Goal: Use online tool/utility: Utilize a website feature to perform a specific function

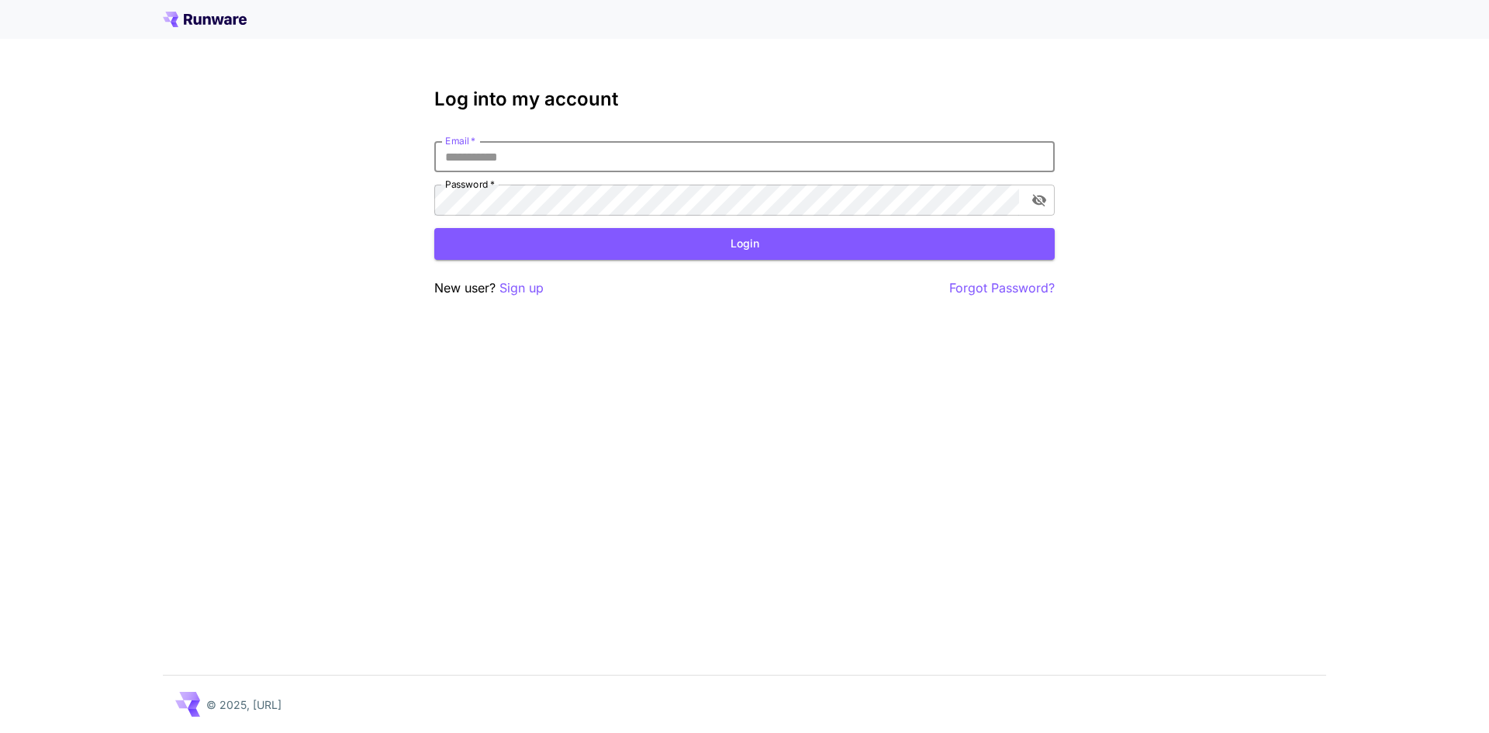
drag, startPoint x: 0, startPoint y: 0, endPoint x: 677, endPoint y: 146, distance: 692.4
click at [677, 146] on input "Email   *" at bounding box center [744, 156] width 620 height 31
type input "**********"
click button "Login" at bounding box center [744, 244] width 620 height 32
click at [1037, 193] on icon "toggle password visibility" at bounding box center [1039, 200] width 16 height 16
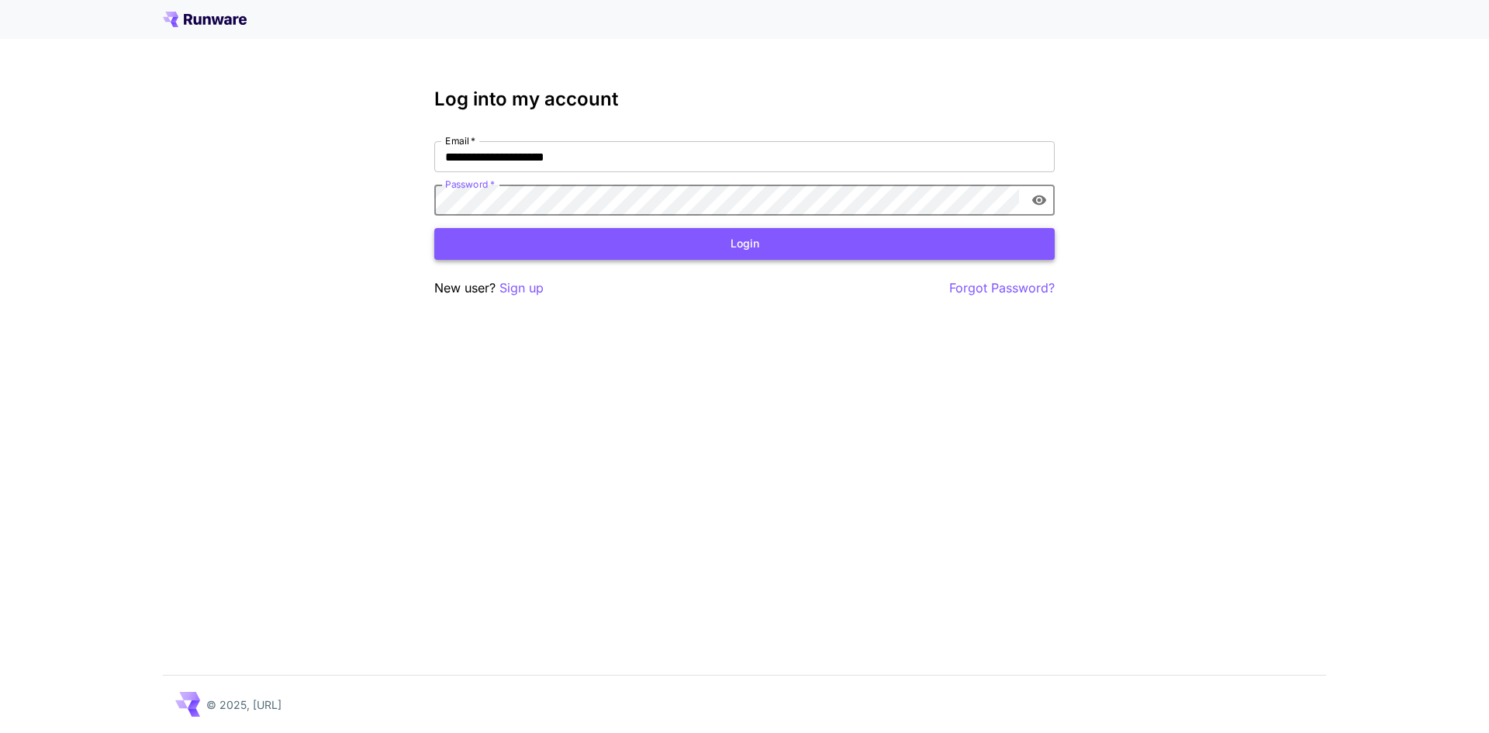
click at [688, 245] on button "Login" at bounding box center [744, 244] width 620 height 32
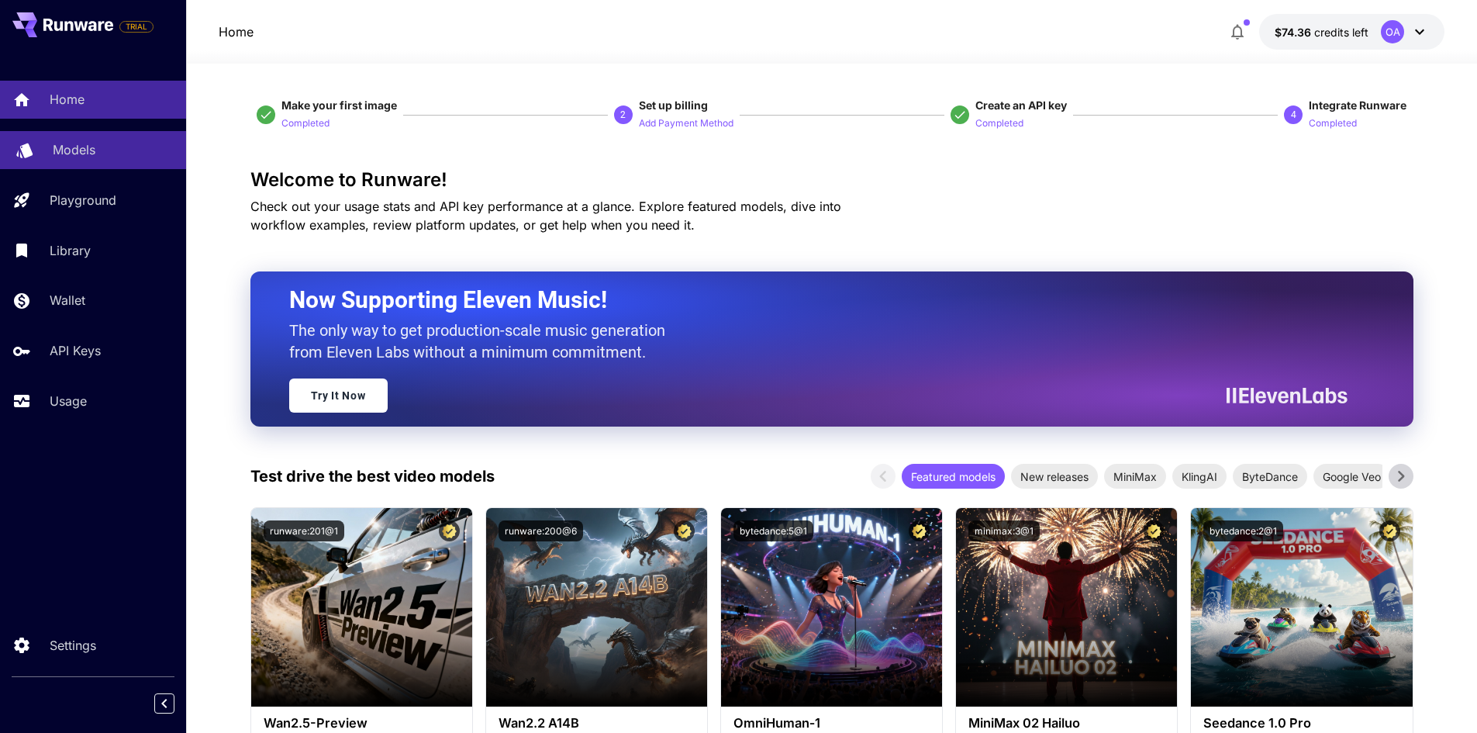
click at [100, 142] on div "Models" at bounding box center [113, 149] width 121 height 19
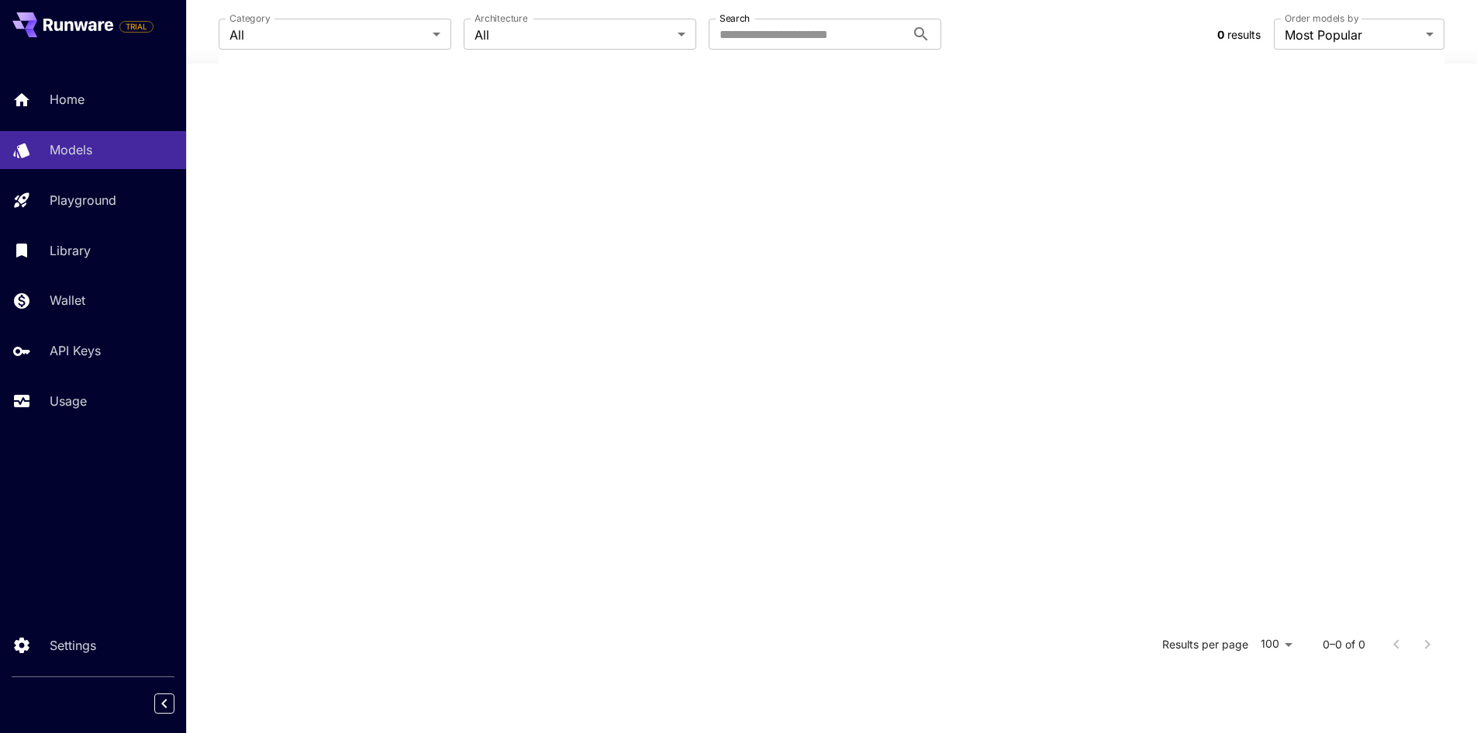
scroll to position [303, 0]
click at [154, 157] on div "Models" at bounding box center [113, 149] width 121 height 19
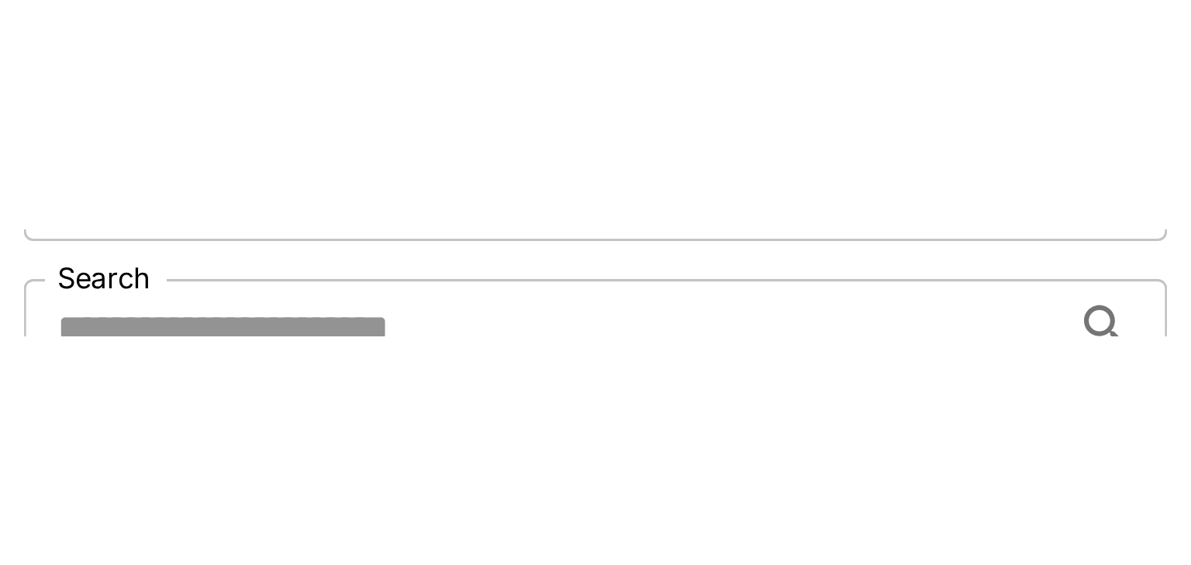
scroll to position [291, 0]
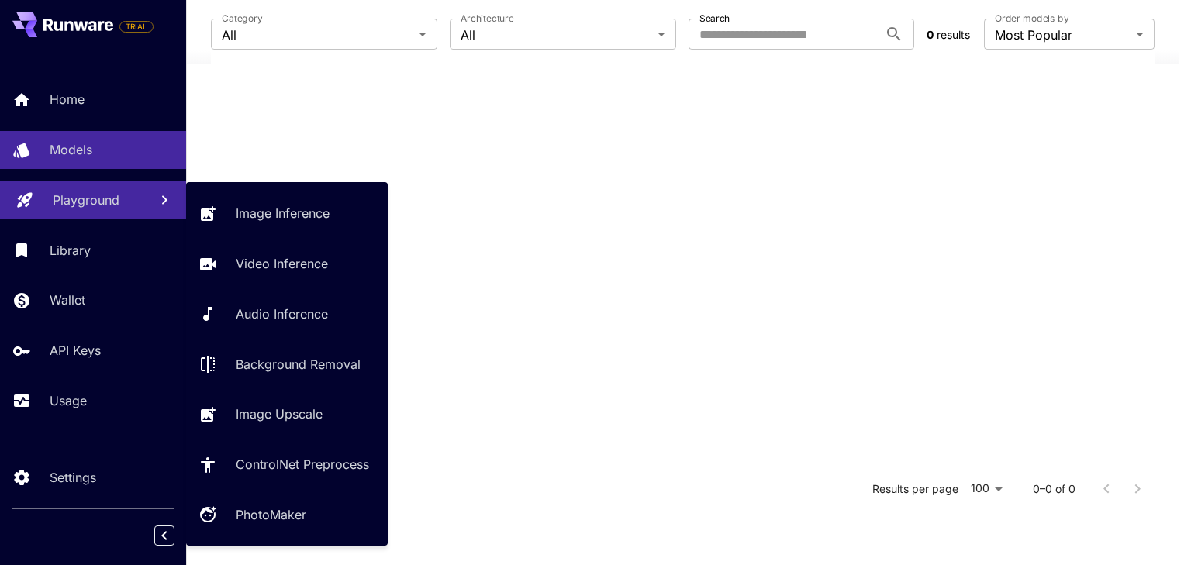
click at [72, 196] on p "Playground" at bounding box center [86, 200] width 67 height 19
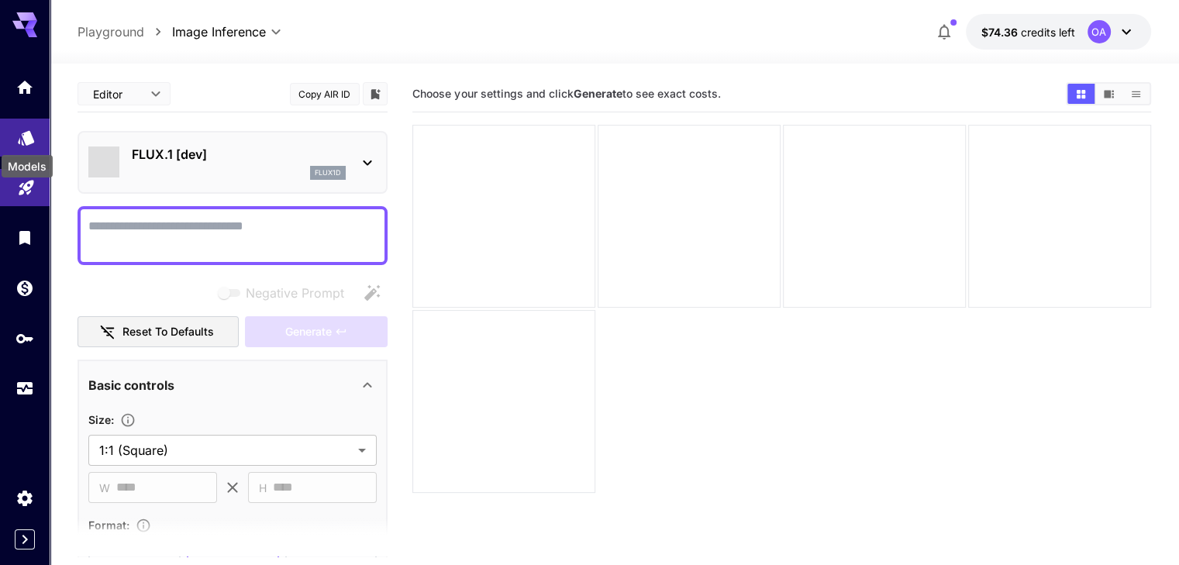
click at [31, 142] on icon "Models" at bounding box center [26, 132] width 19 height 19
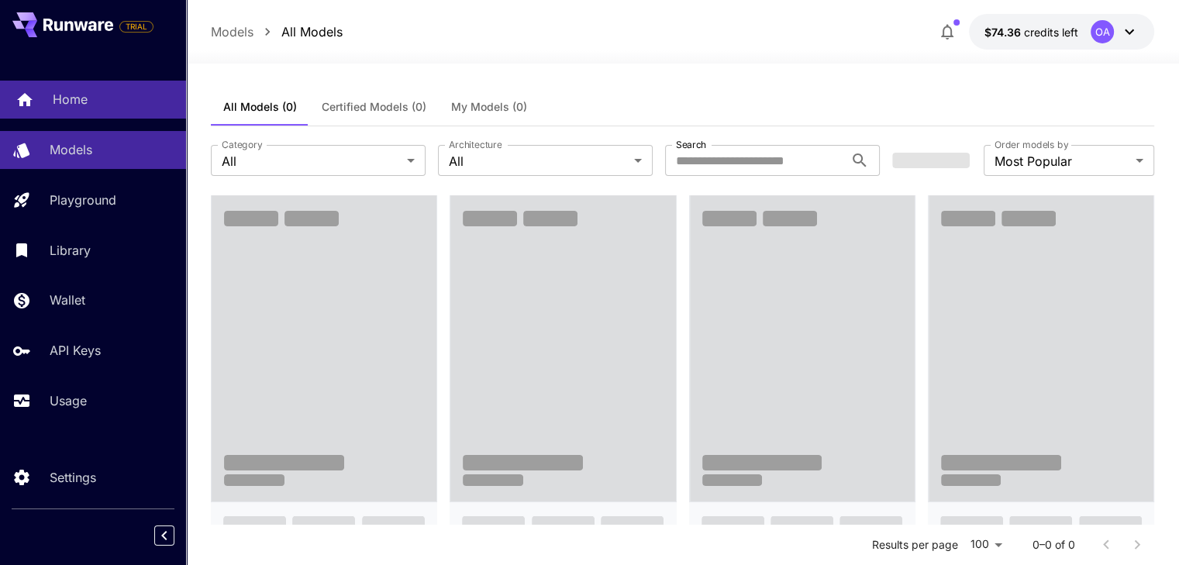
click at [74, 109] on link "Home" at bounding box center [93, 100] width 186 height 38
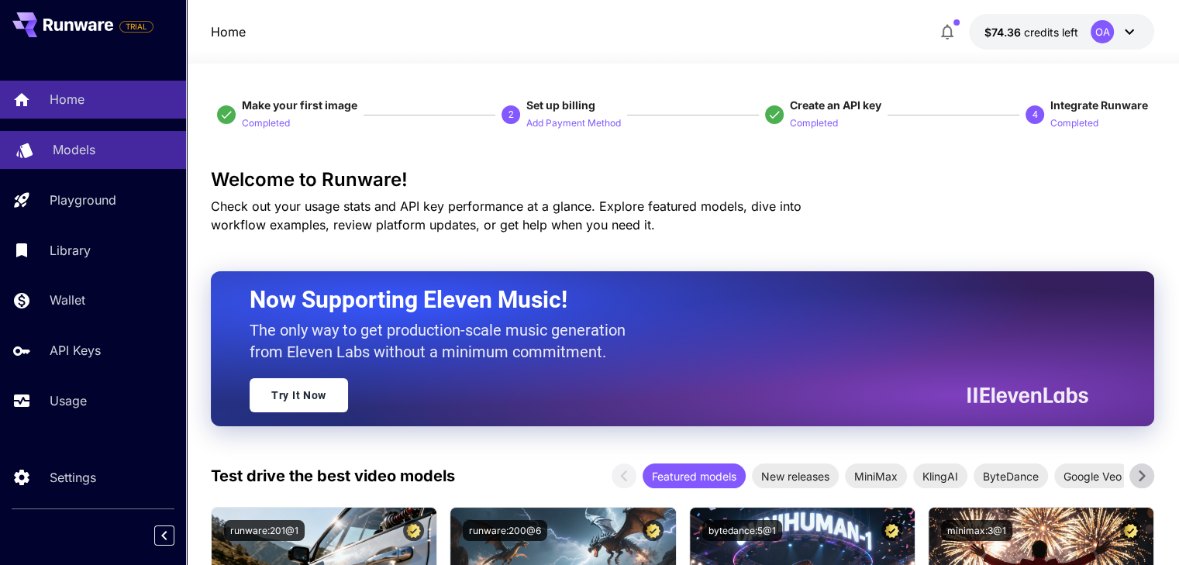
click at [82, 146] on p "Models" at bounding box center [74, 149] width 43 height 19
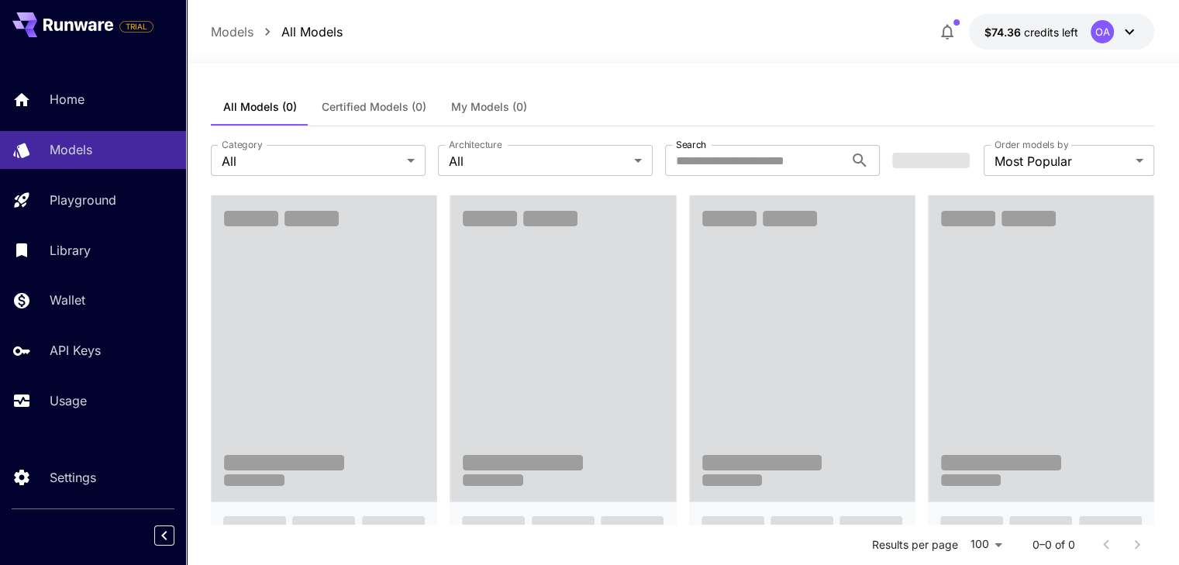
click at [372, 102] on span "Certified Models (0)" at bounding box center [374, 107] width 105 height 14
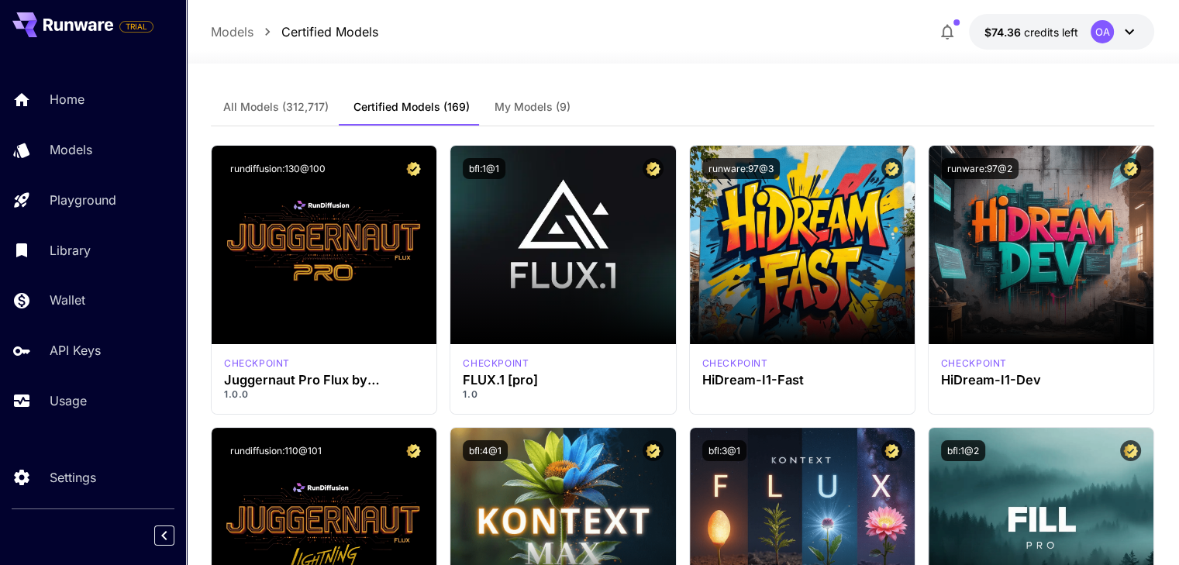
click at [618, 56] on div at bounding box center [682, 54] width 993 height 19
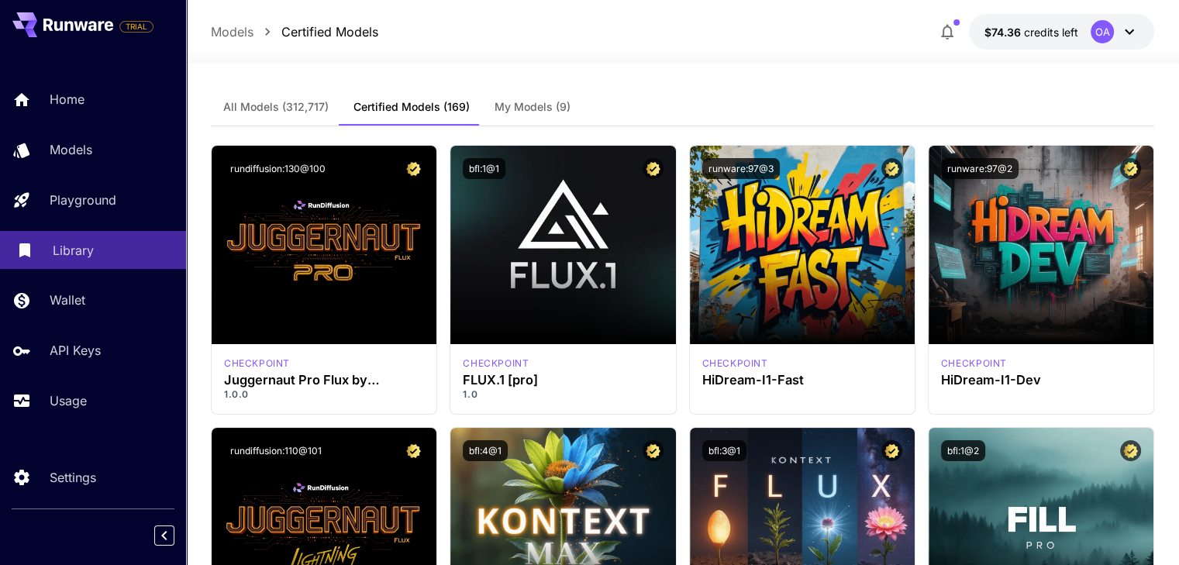
click at [90, 247] on p "Library" at bounding box center [73, 250] width 41 height 19
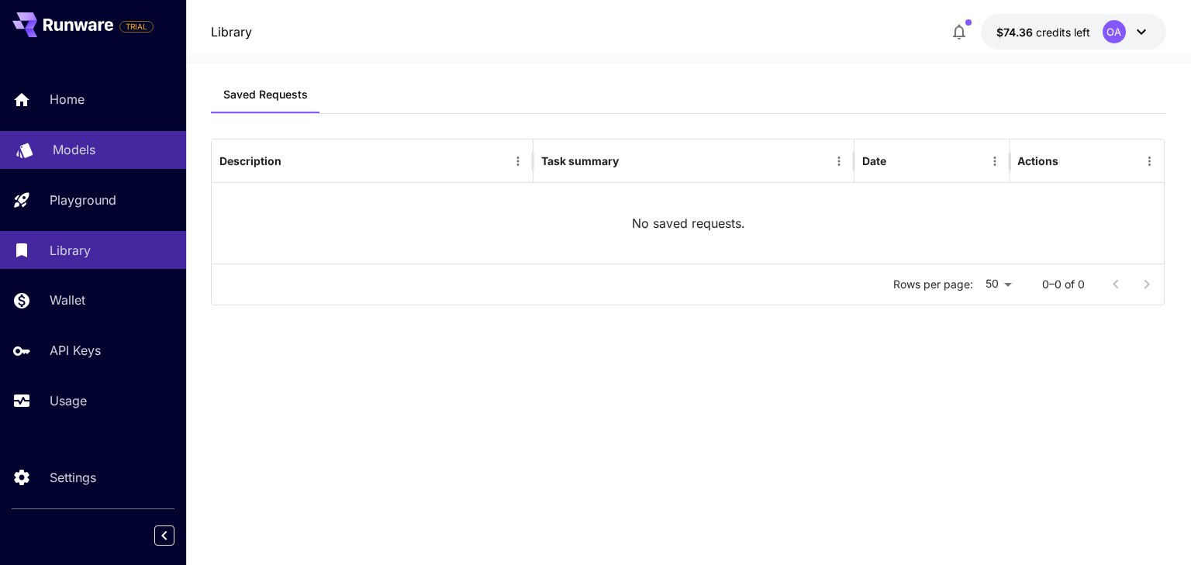
click at [104, 145] on div "Models" at bounding box center [113, 149] width 121 height 19
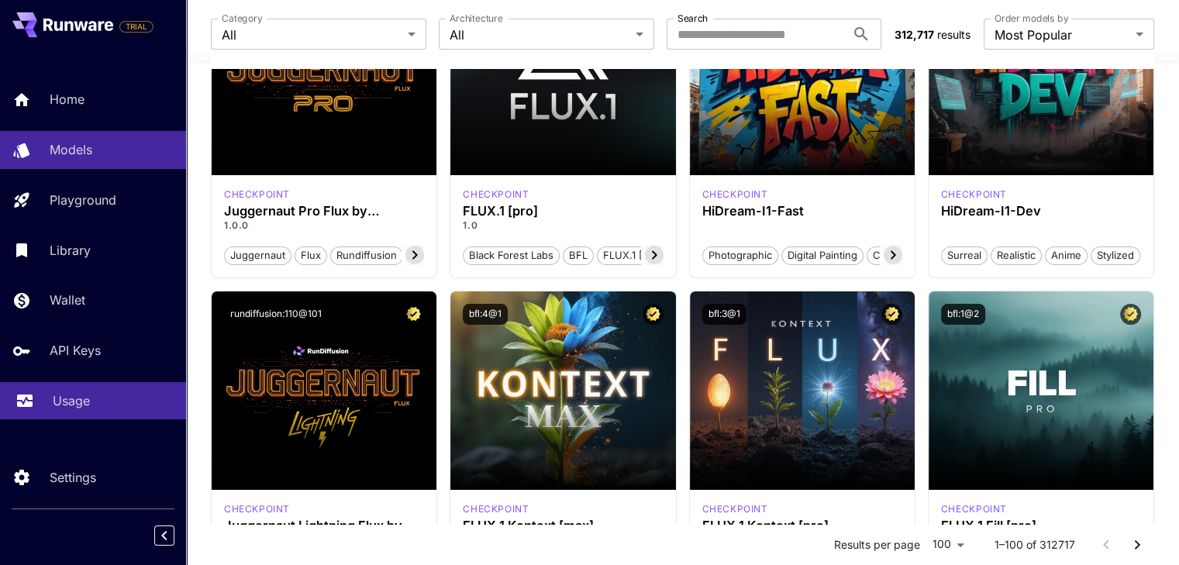
scroll to position [233, 0]
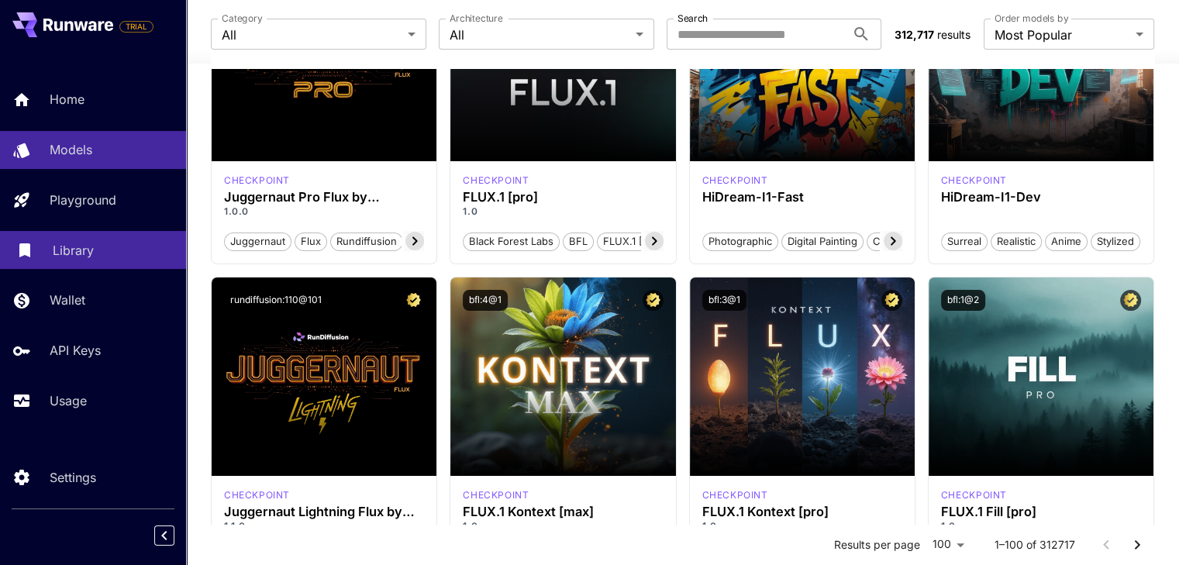
click at [91, 257] on p "Library" at bounding box center [73, 250] width 41 height 19
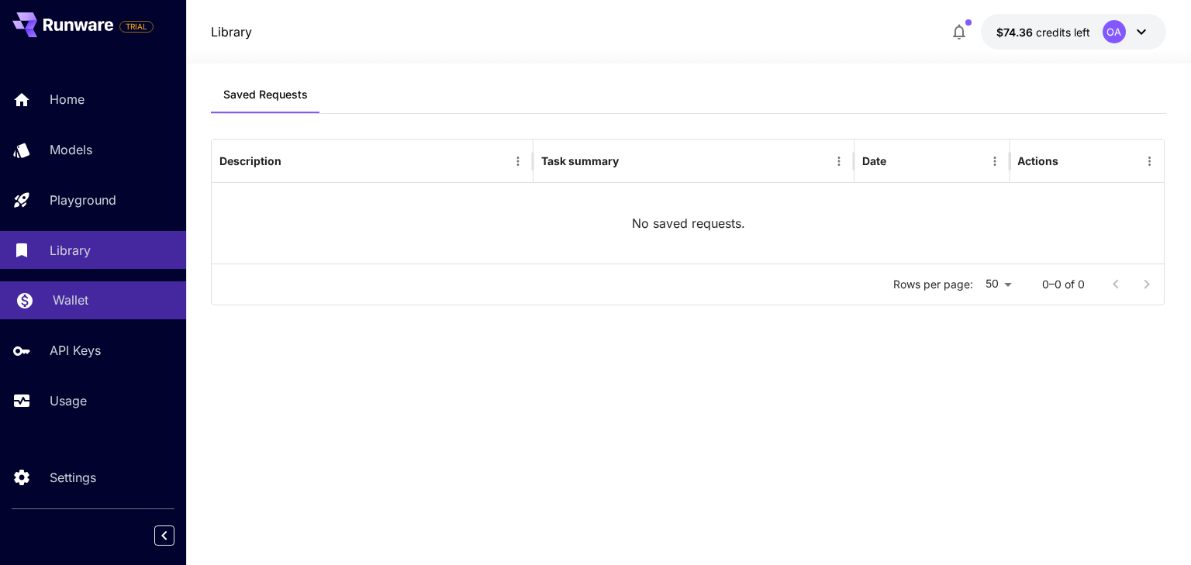
click at [84, 309] on p "Wallet" at bounding box center [71, 300] width 36 height 19
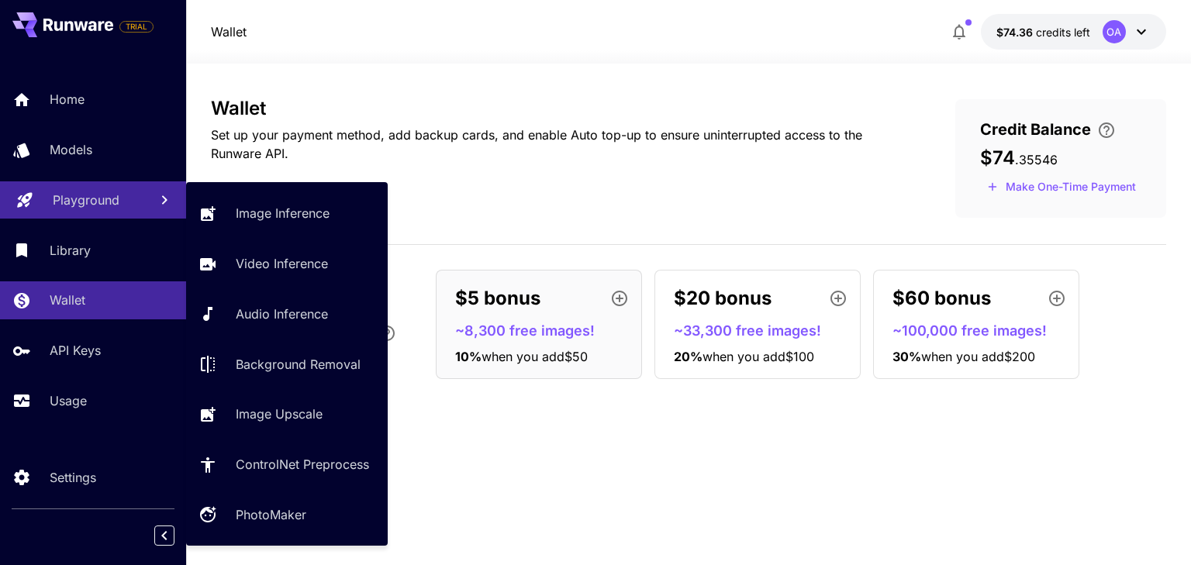
click at [112, 205] on p "Playground" at bounding box center [86, 200] width 67 height 19
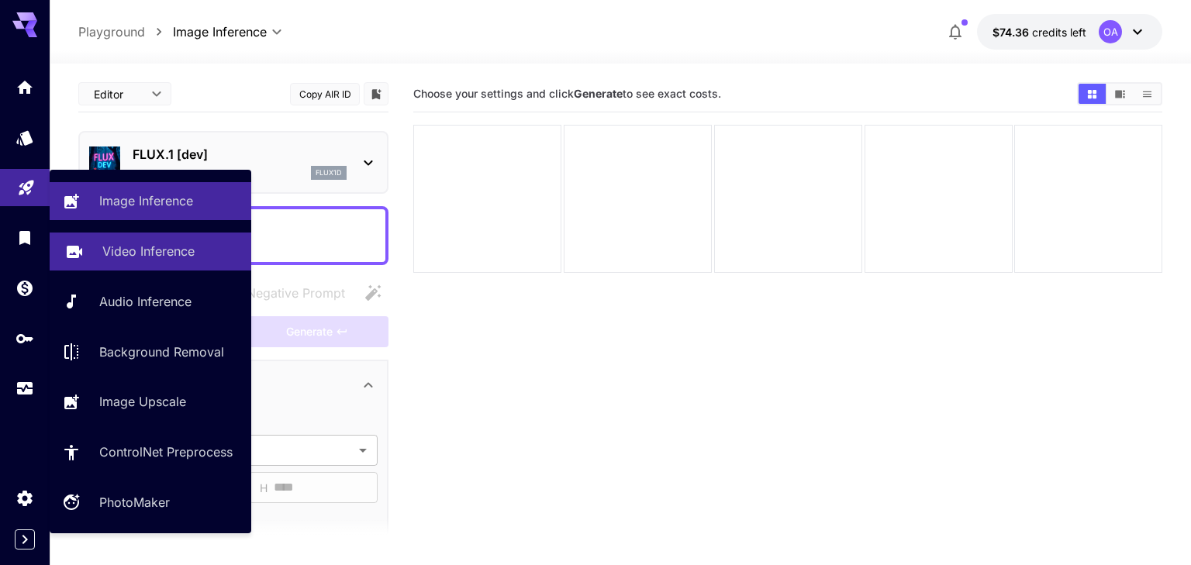
click at [134, 259] on p "Video Inference" at bounding box center [148, 251] width 92 height 19
type input "**********"
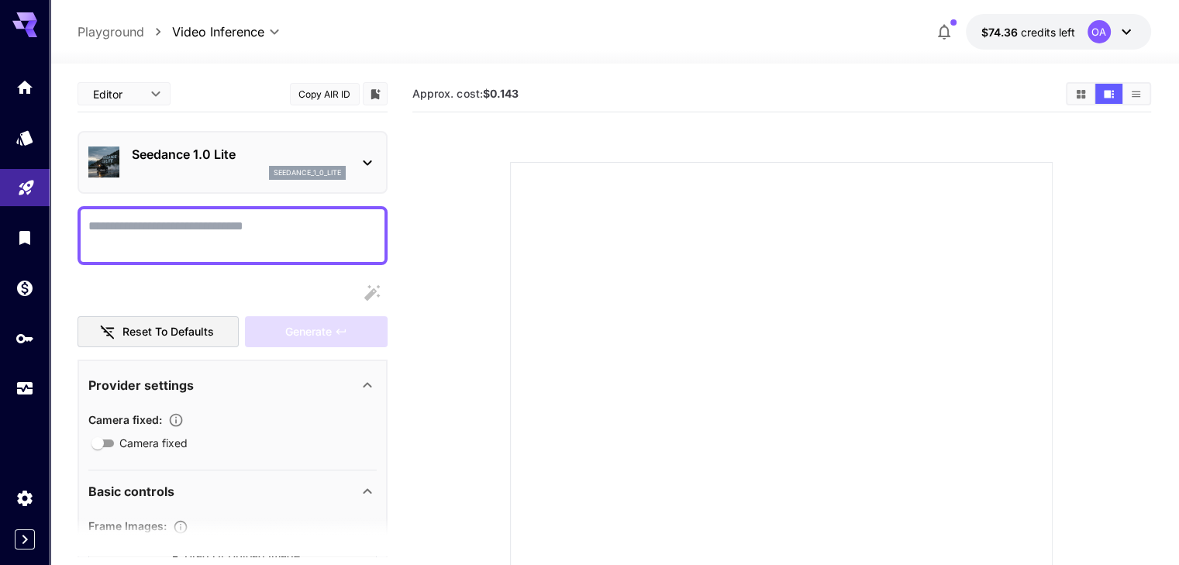
click at [241, 164] on div "Seedance 1.0 Lite seedance_1_0_lite" at bounding box center [239, 162] width 214 height 35
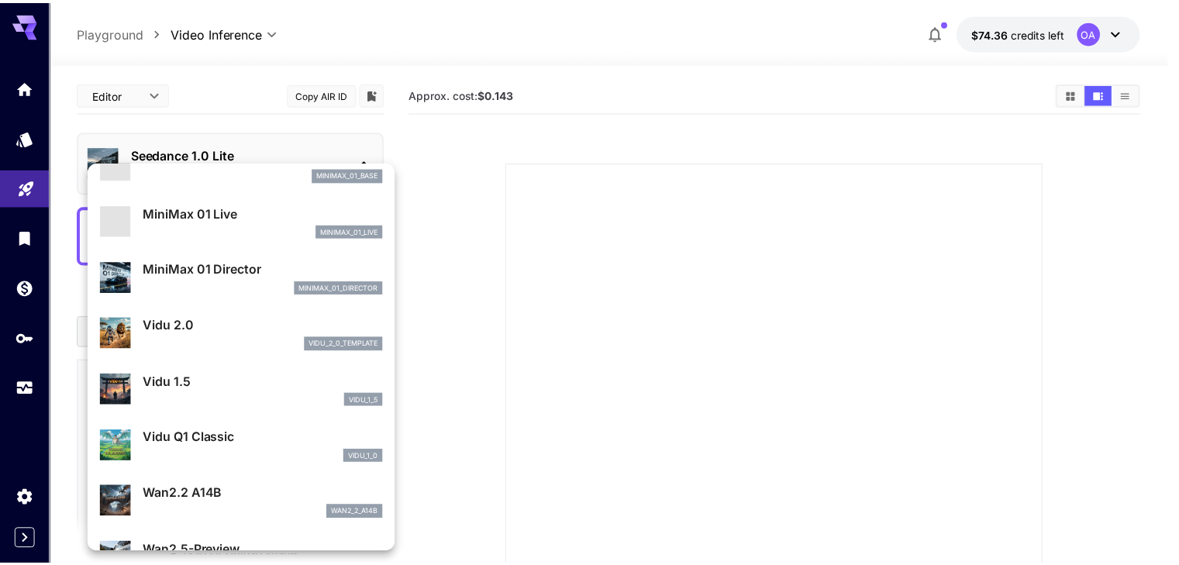
scroll to position [1424, 0]
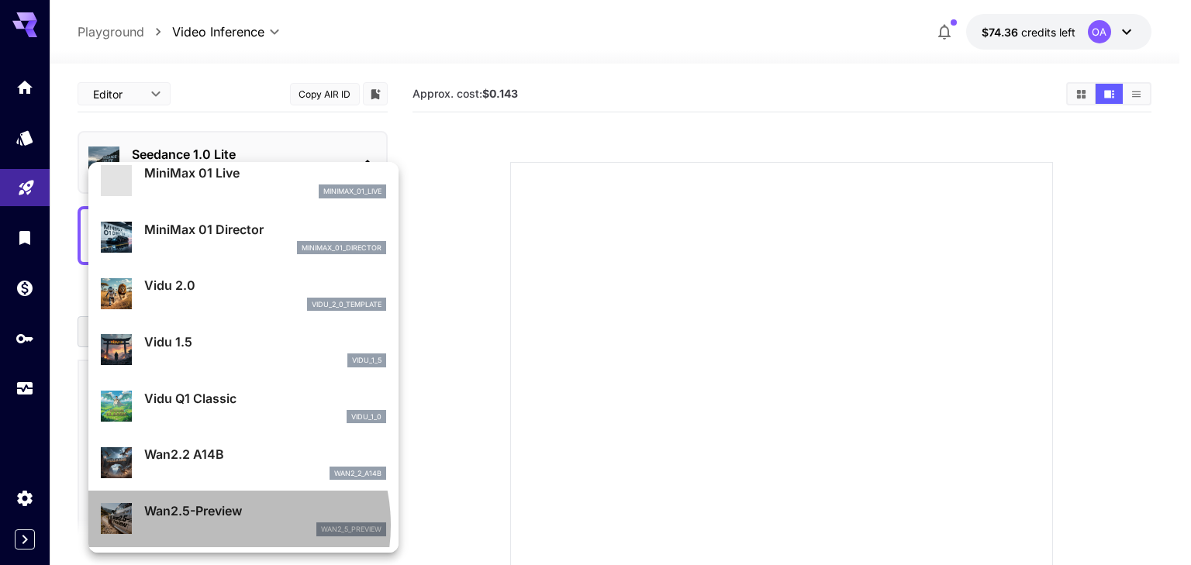
click at [213, 525] on div "wan2_5_preview" at bounding box center [265, 530] width 242 height 14
type input "**********"
type input "***"
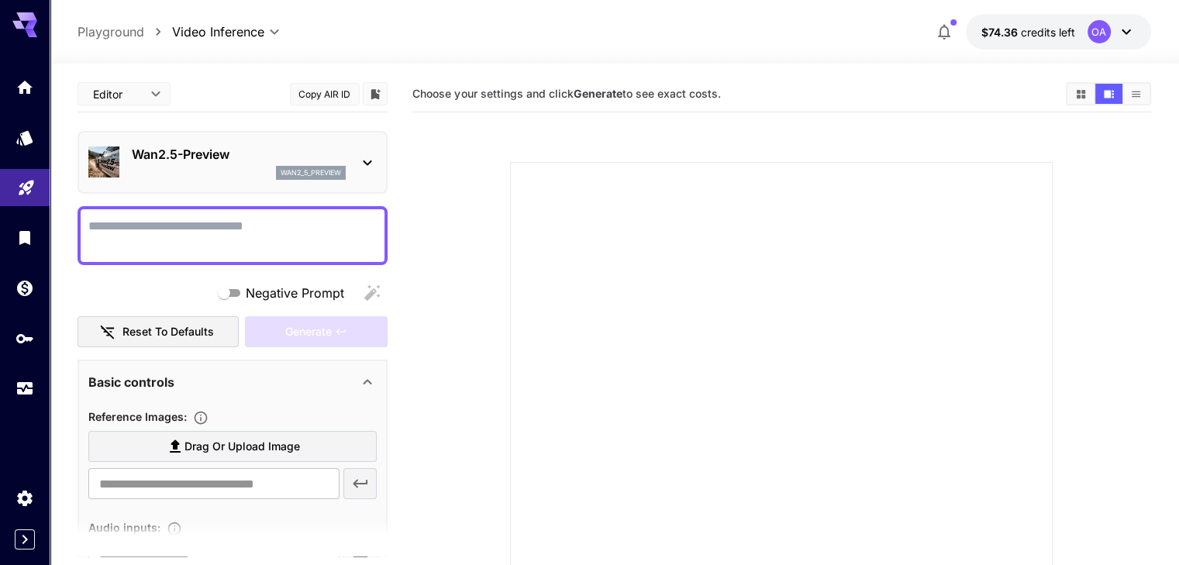
click at [271, 243] on textarea "Negative Prompt" at bounding box center [232, 235] width 288 height 37
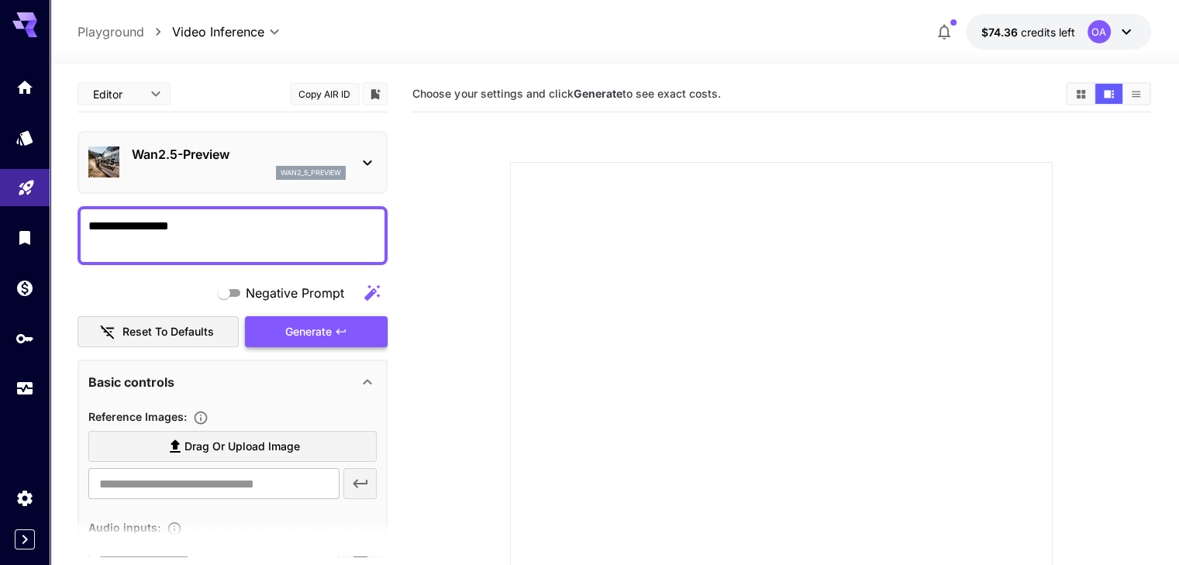
type textarea "**********"
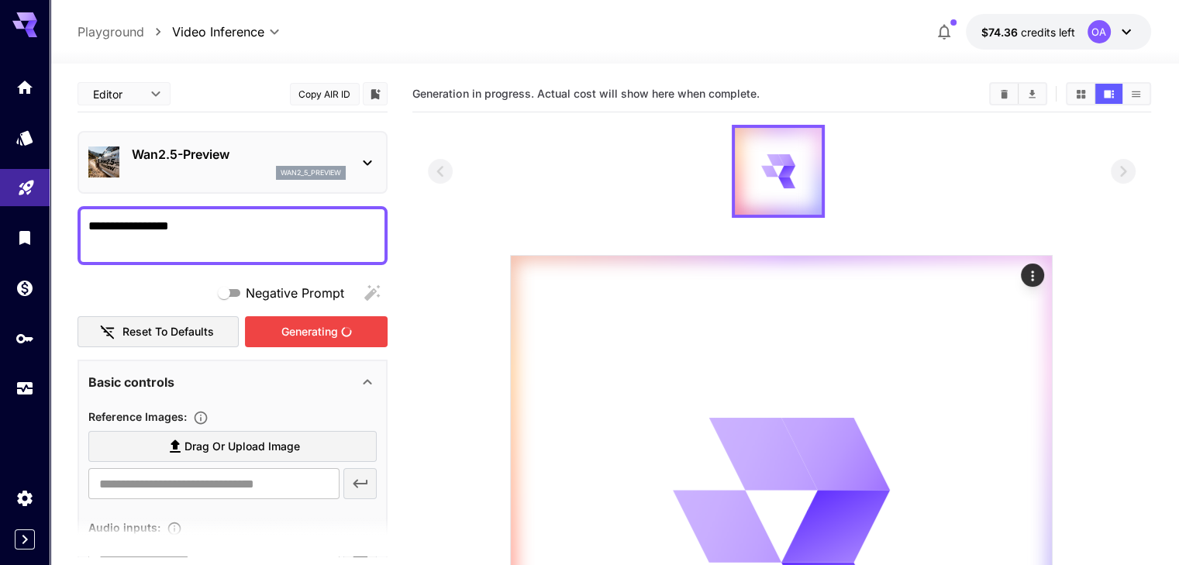
click at [320, 331] on div "Generating" at bounding box center [316, 332] width 143 height 32
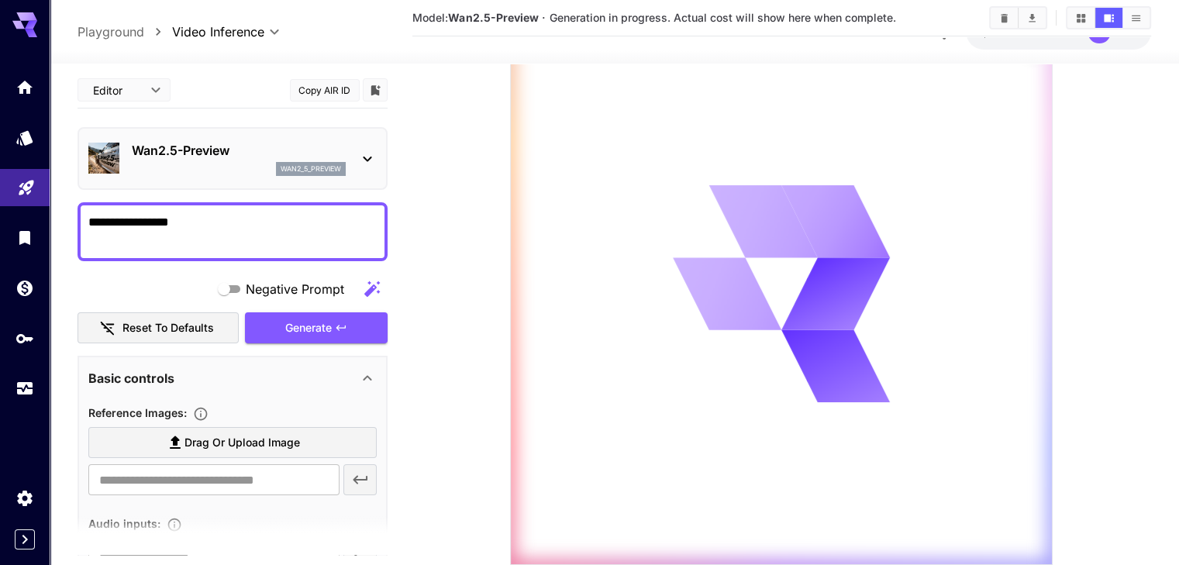
scroll to position [0, 0]
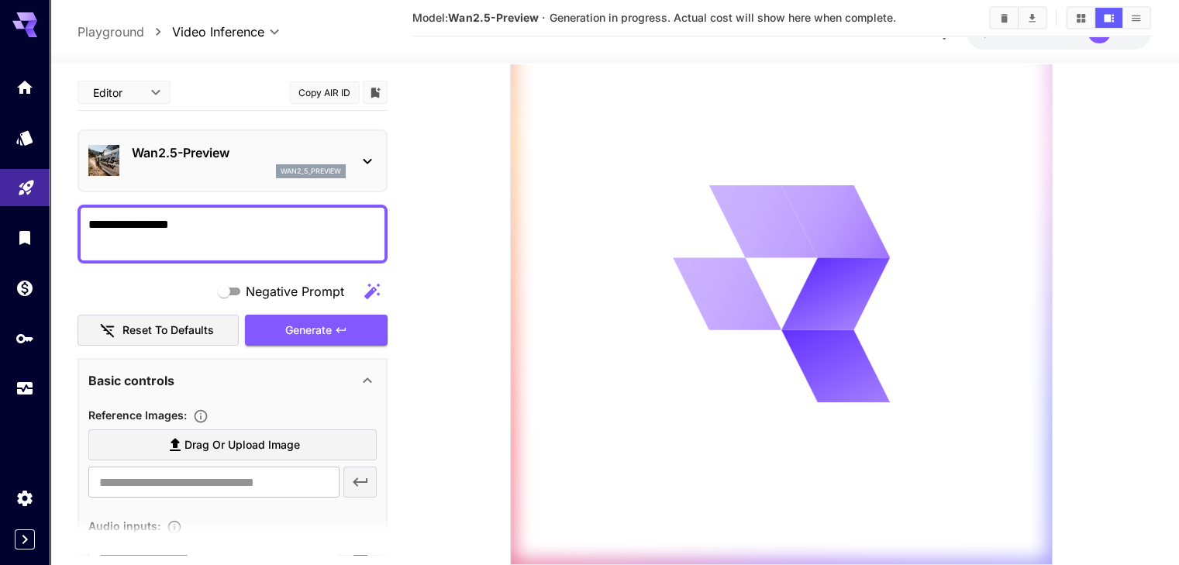
click at [1073, 168] on section at bounding box center [782, 228] width 708 height 673
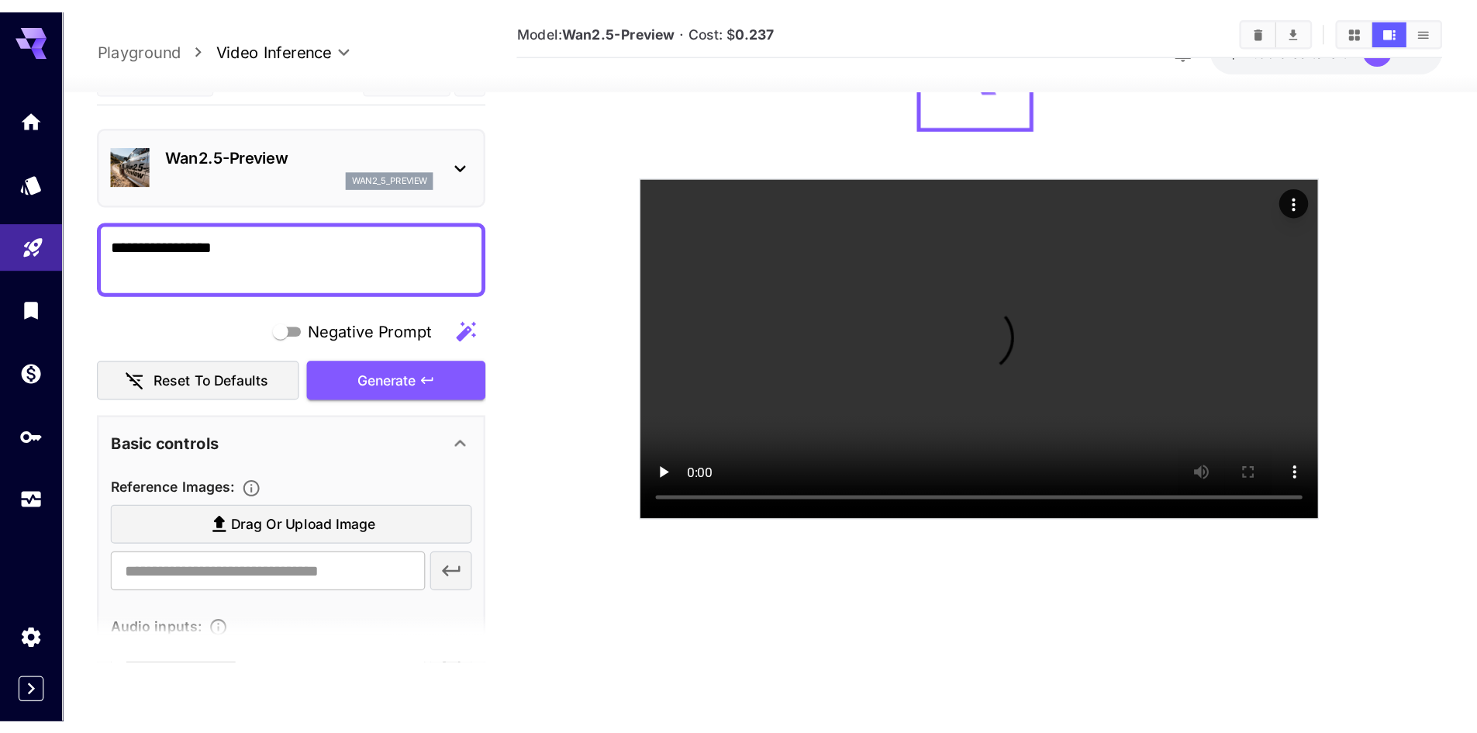
scroll to position [123, 0]
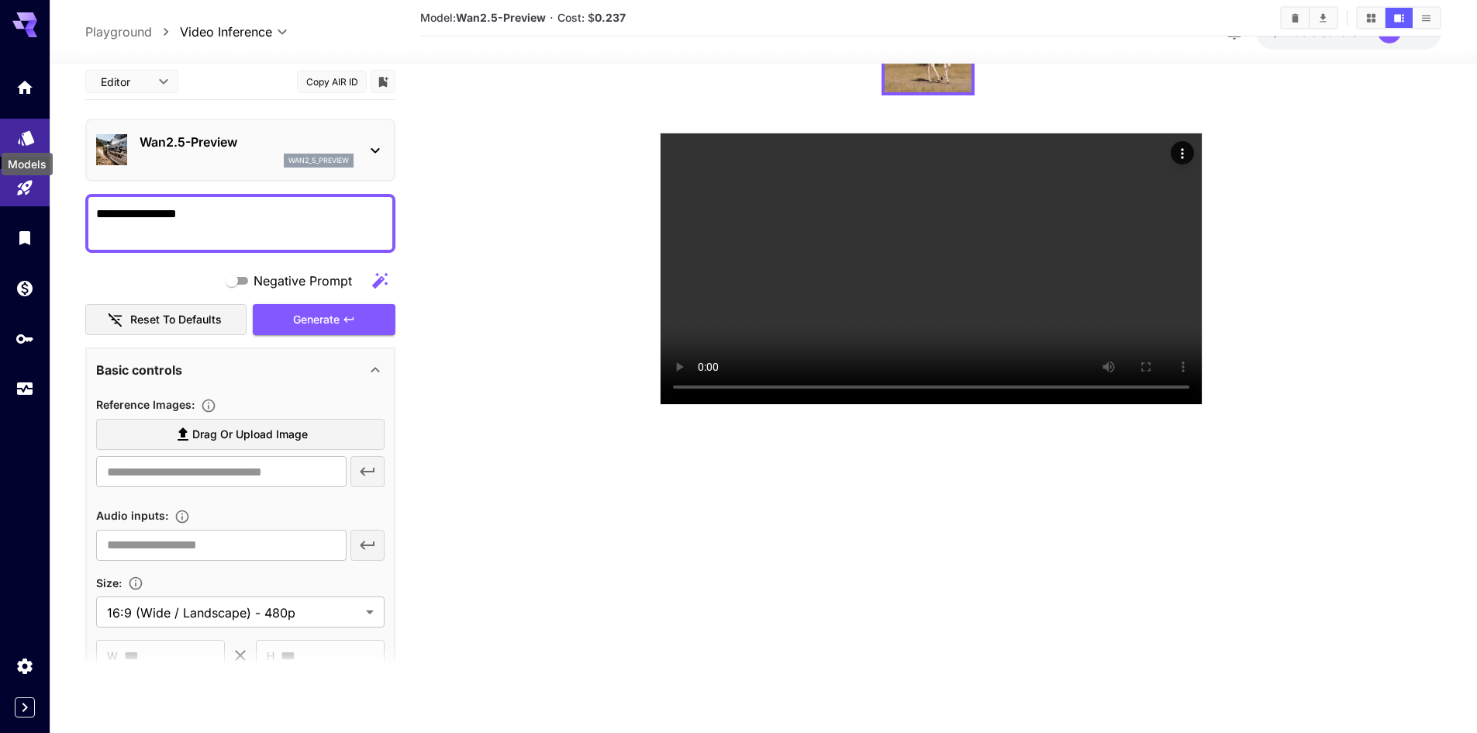
click at [26, 126] on div "Models" at bounding box center [26, 132] width 19 height 19
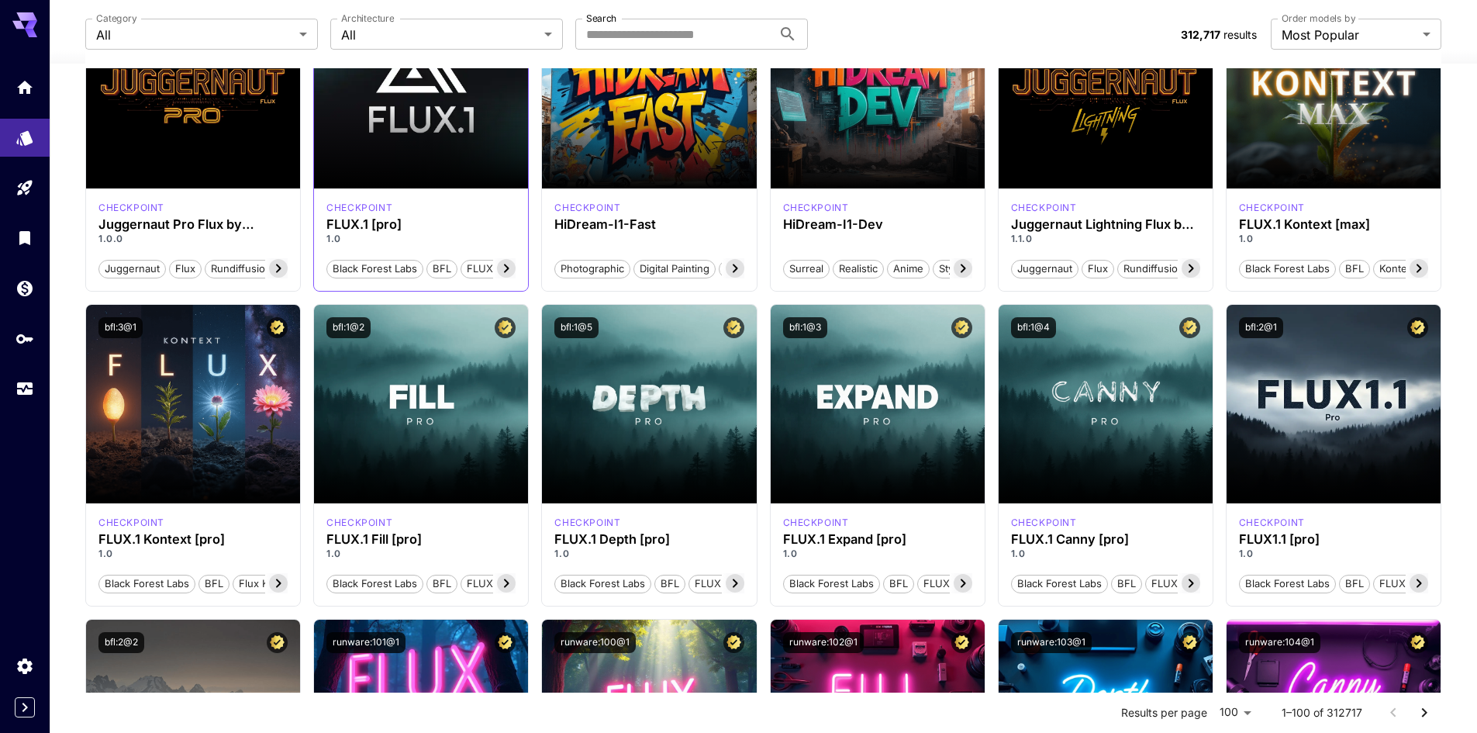
scroll to position [155, 0]
